Goal: Book appointment/travel/reservation

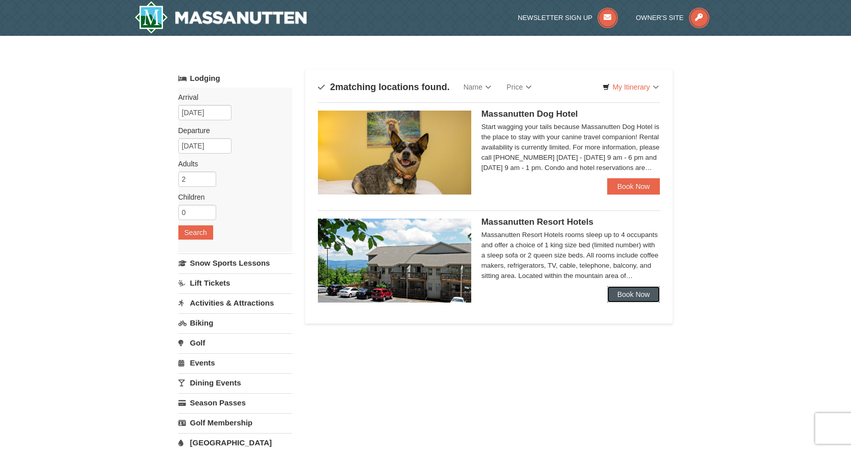
click at [627, 289] on link "Book Now" at bounding box center [634, 294] width 53 height 16
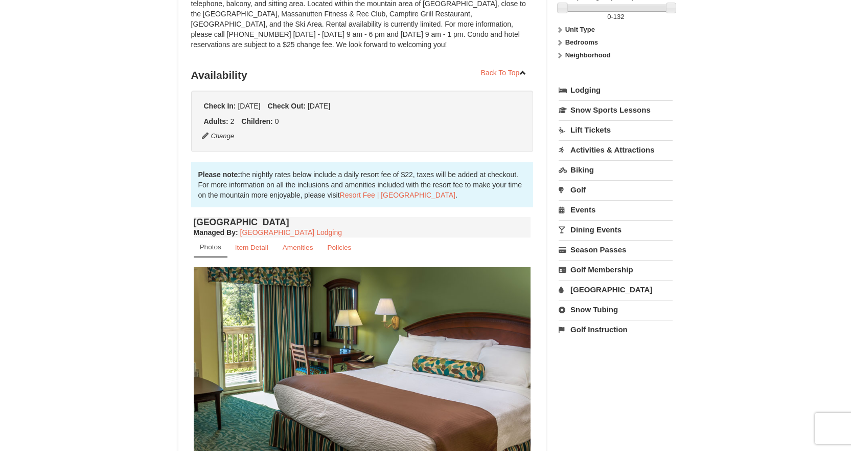
scroll to position [189, 0]
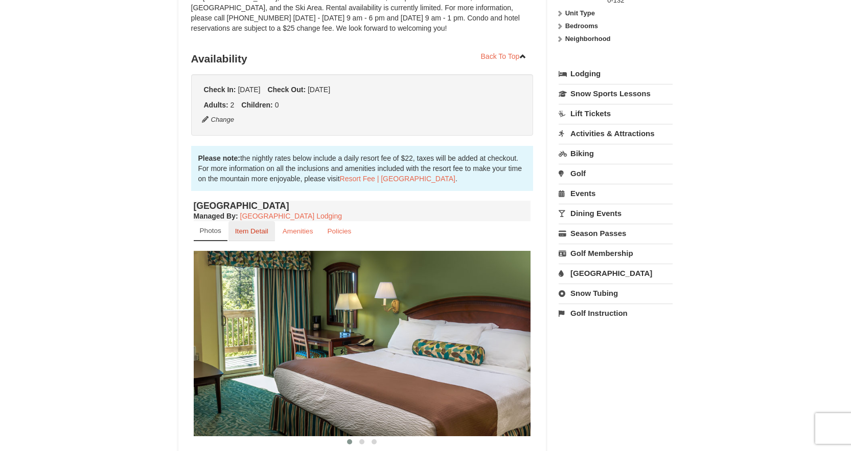
click at [244, 234] on small "Item Detail" at bounding box center [251, 231] width 33 height 8
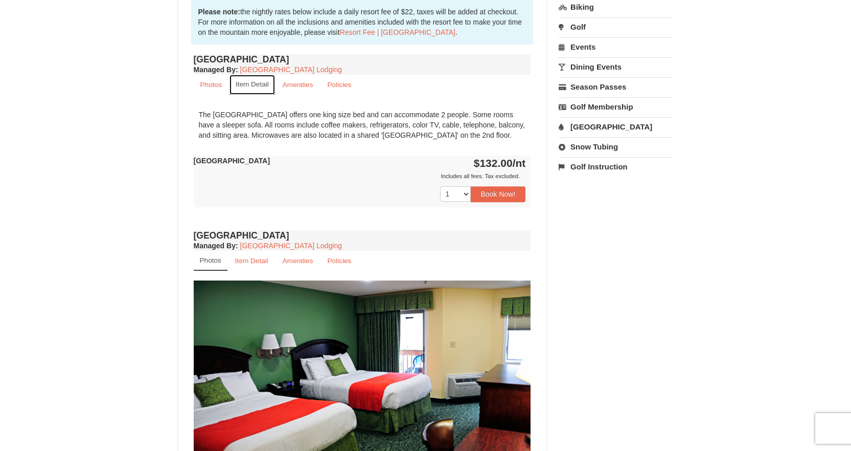
scroll to position [335, 0]
